Goal: Navigation & Orientation: Find specific page/section

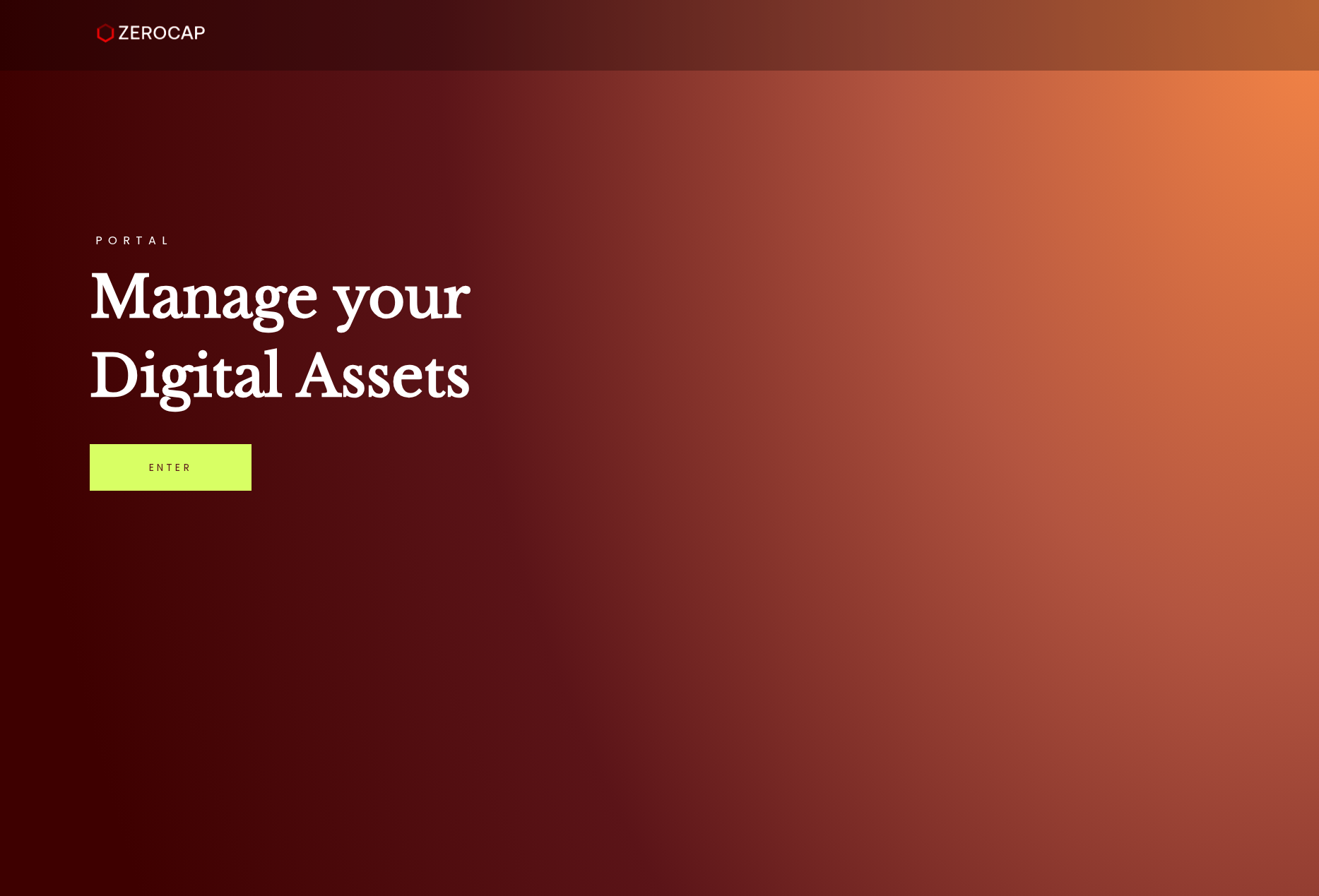
drag, startPoint x: 0, startPoint y: 0, endPoint x: 502, endPoint y: 634, distance: 808.7
click at [502, 634] on div "PORTAL Manage your Digital Assets Enter" at bounding box center [659, 448] width 1319 height 896
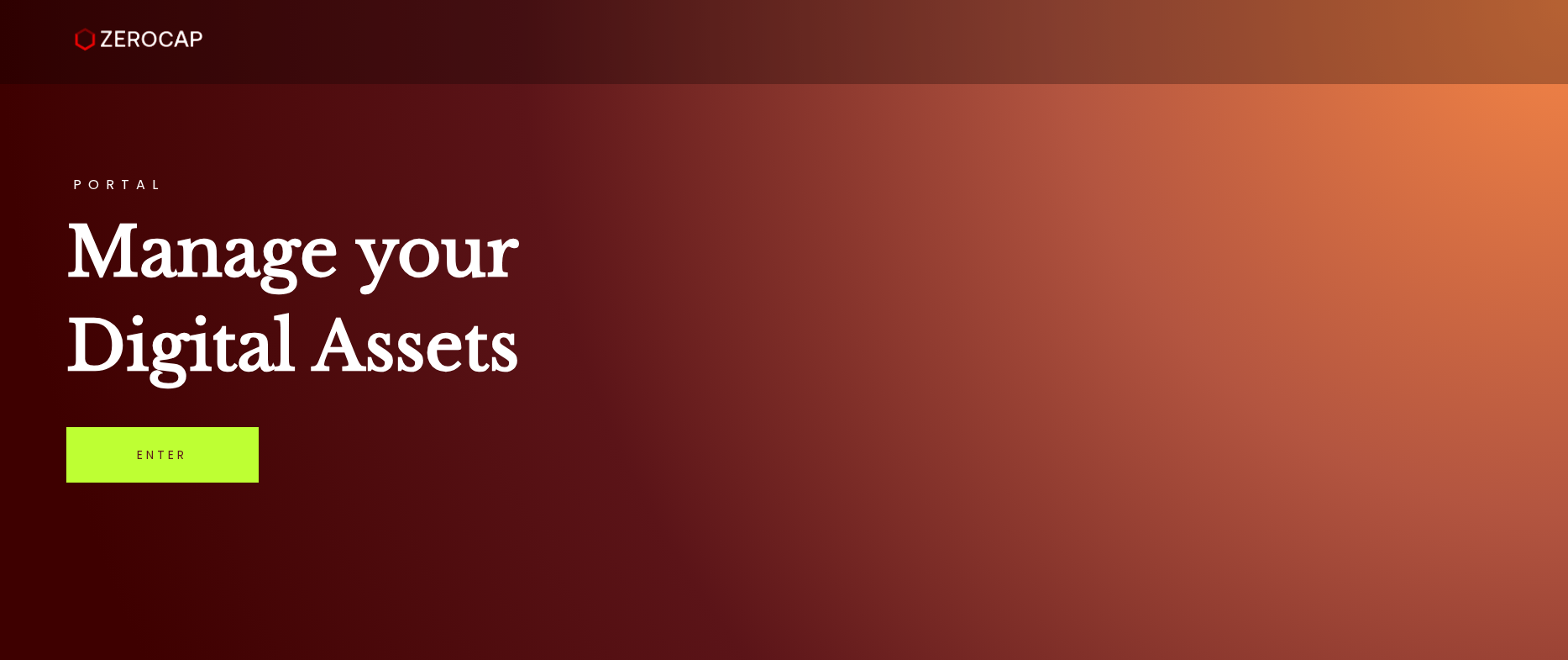
click at [208, 454] on link "Enter" at bounding box center [163, 455] width 192 height 56
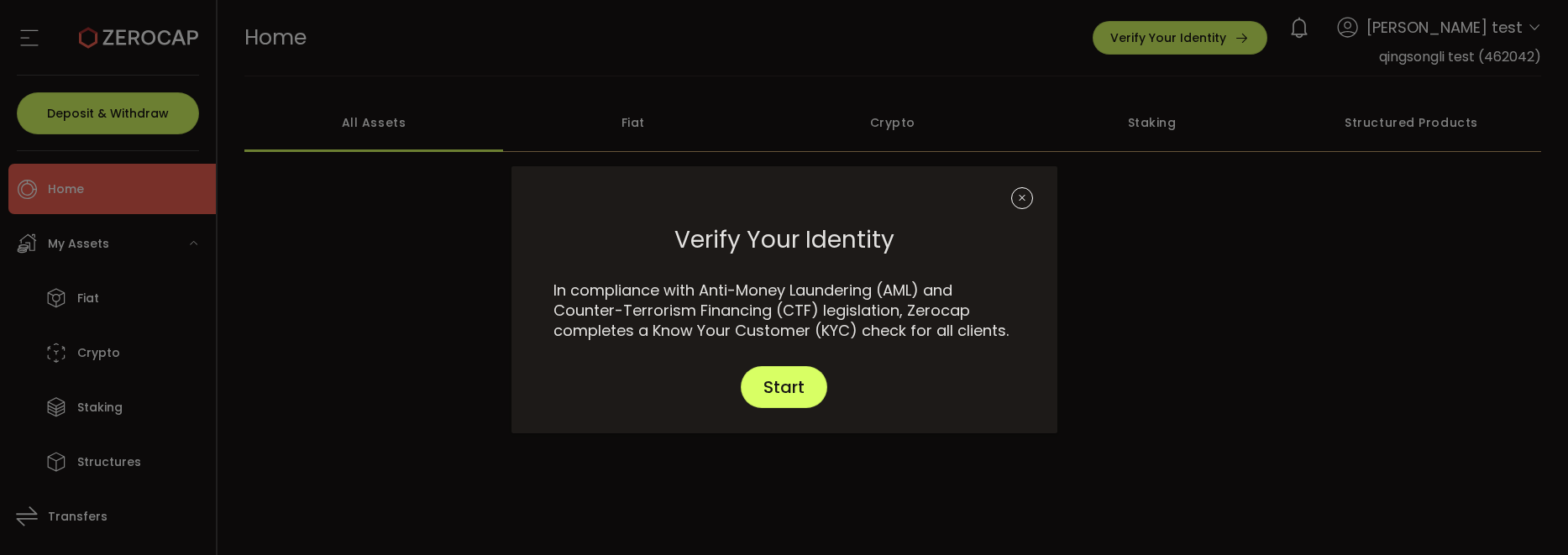
click at [1013, 201] on icon "Close" at bounding box center [1022, 198] width 22 height 22
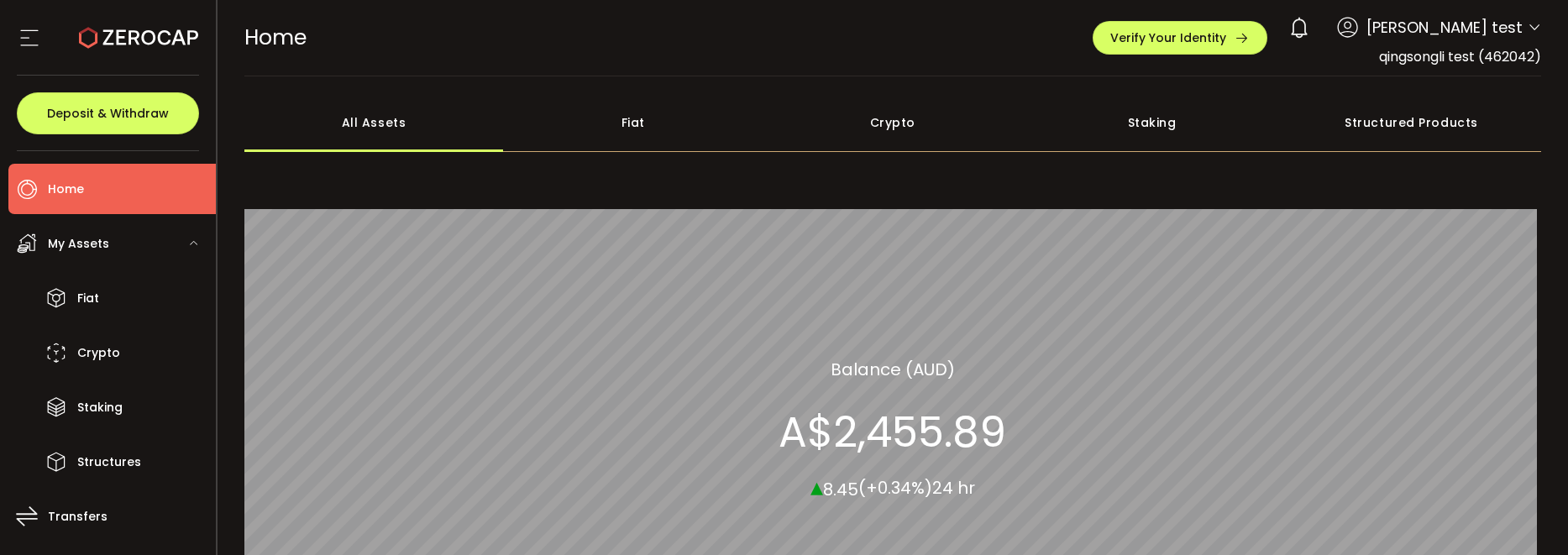
click at [1528, 27] on icon at bounding box center [1535, 28] width 14 height 14
click at [1530, 28] on icon at bounding box center [1535, 28] width 14 height 14
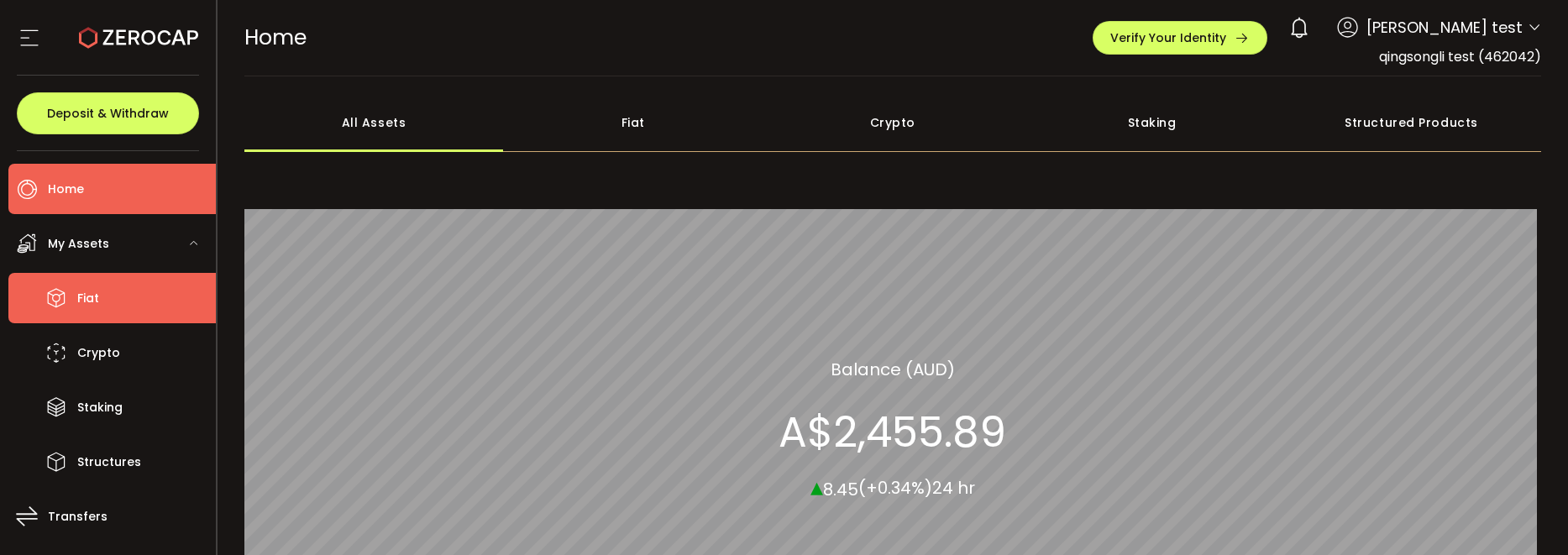
click at [108, 301] on li "Fiat" at bounding box center [112, 298] width 207 height 50
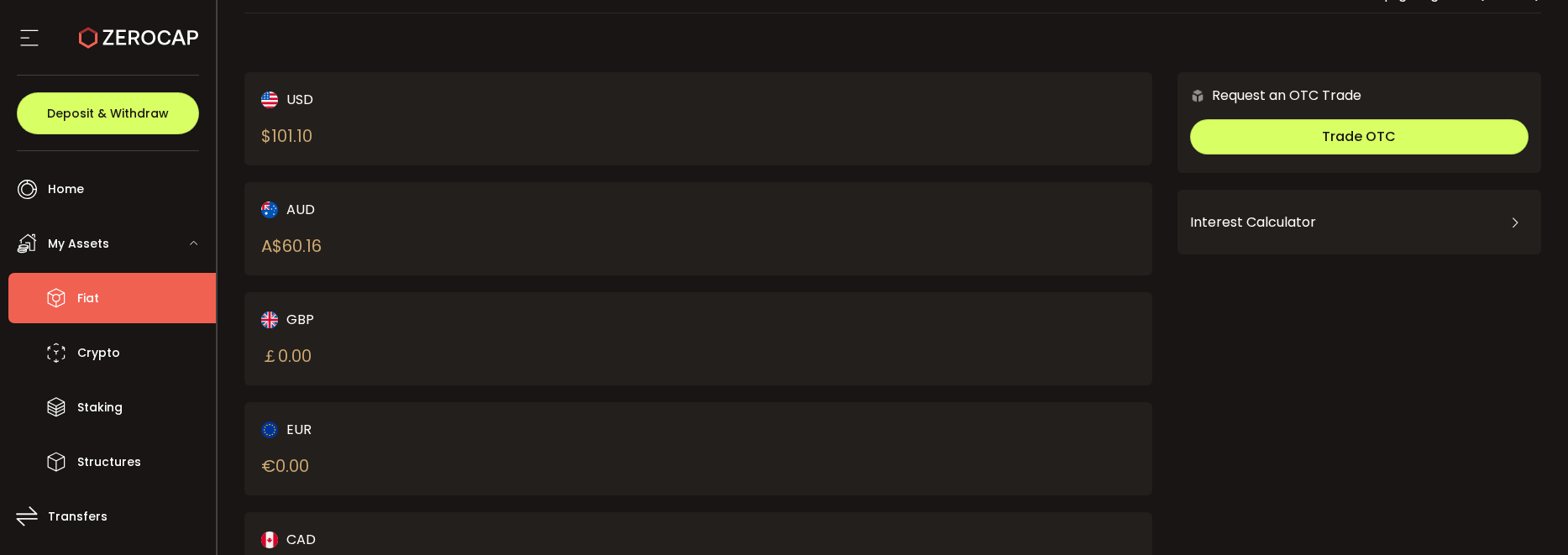
scroll to position [252, 0]
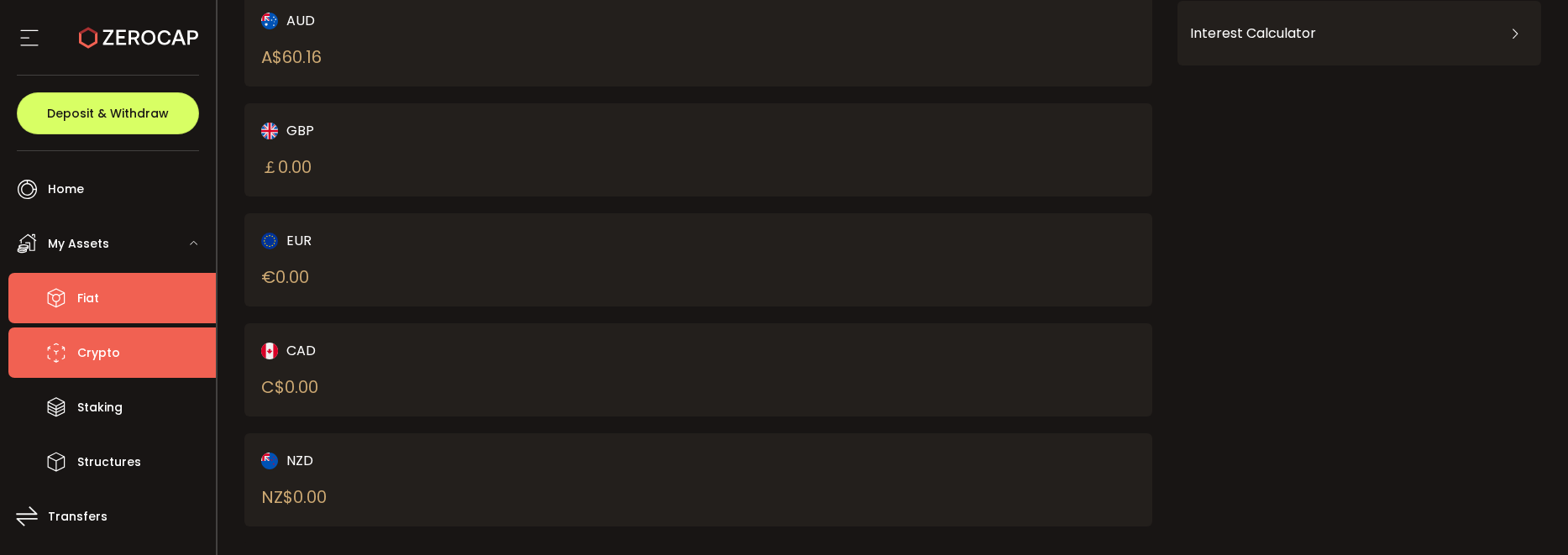
click at [135, 352] on li "Crypto" at bounding box center [112, 352] width 207 height 50
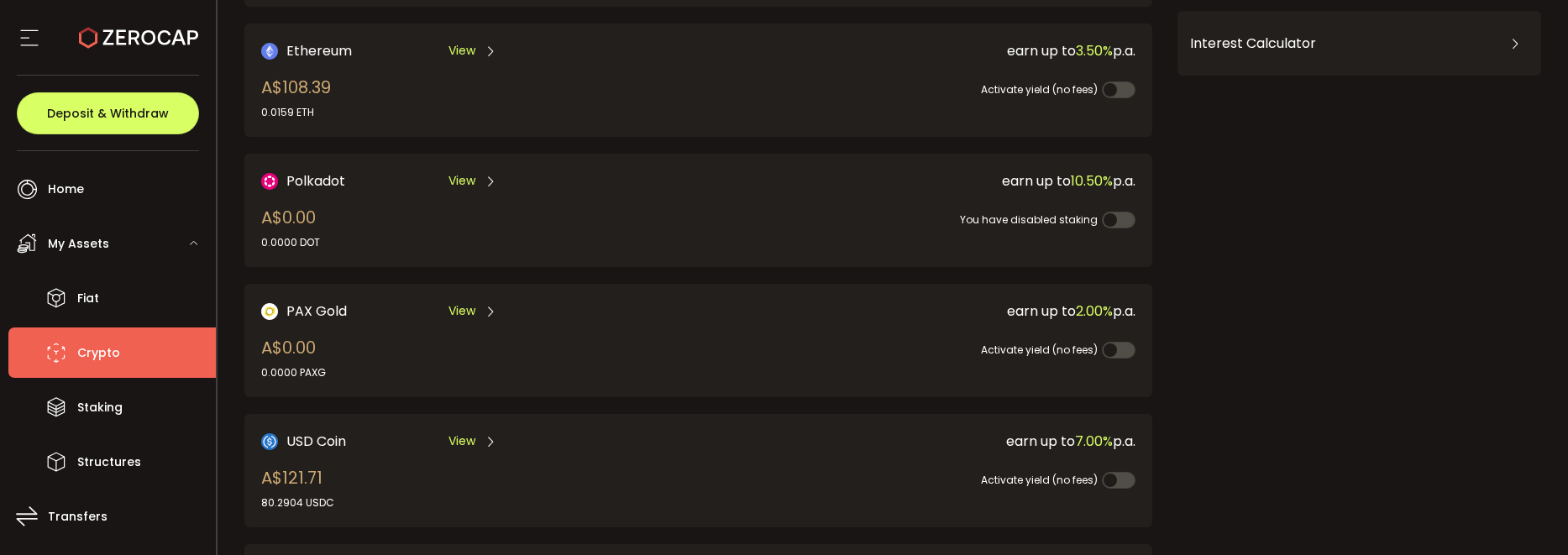
scroll to position [84, 0]
